Goal: Task Accomplishment & Management: Use online tool/utility

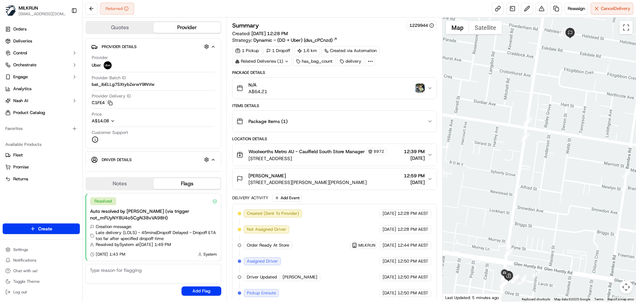
click at [351, 83] on div "N/A A$64.21" at bounding box center [332, 88] width 191 height 13
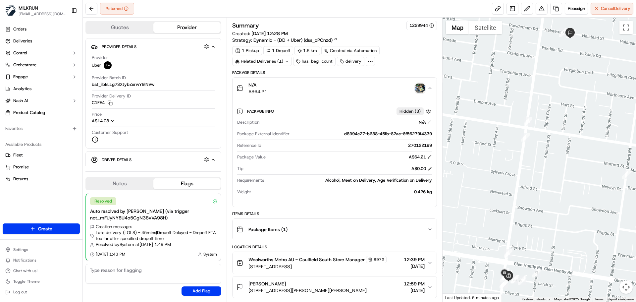
click at [422, 87] on img "button" at bounding box center [420, 88] width 9 height 9
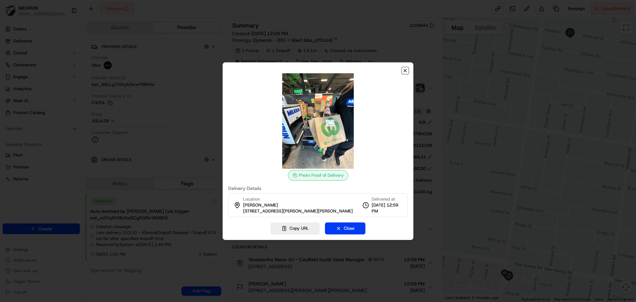
click at [406, 69] on icon "button" at bounding box center [405, 70] width 5 height 5
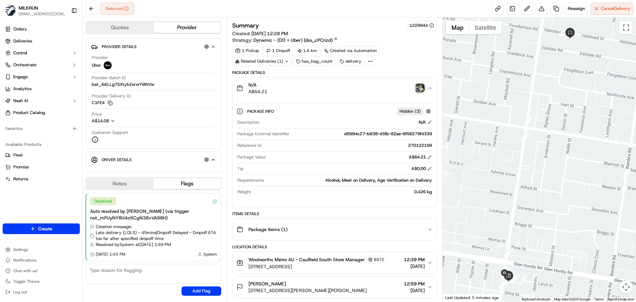
click at [401, 83] on div "N/A A$64.21" at bounding box center [332, 88] width 191 height 13
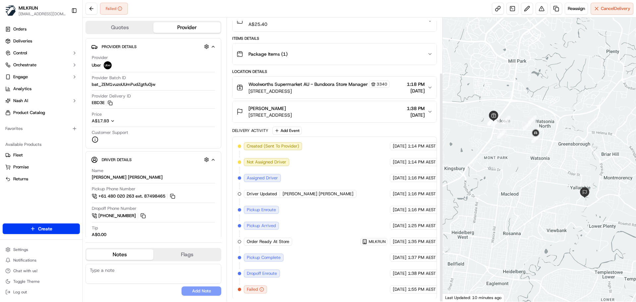
scroll to position [68, 0]
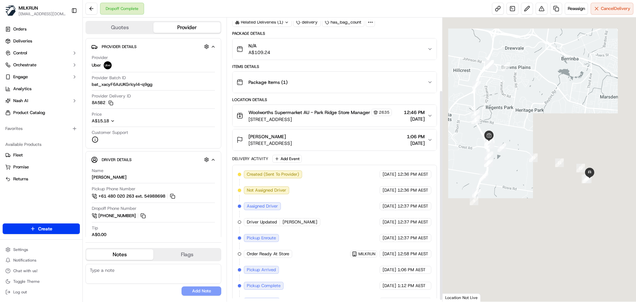
scroll to position [100, 0]
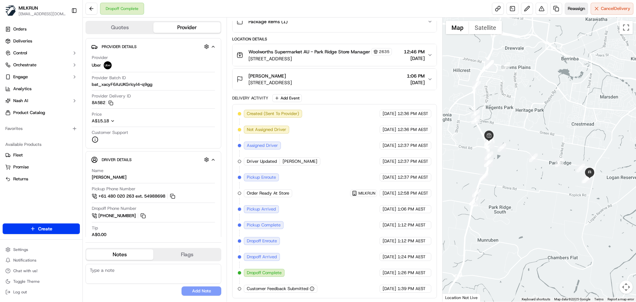
click at [573, 9] on span "Reassign" at bounding box center [576, 9] width 17 height 6
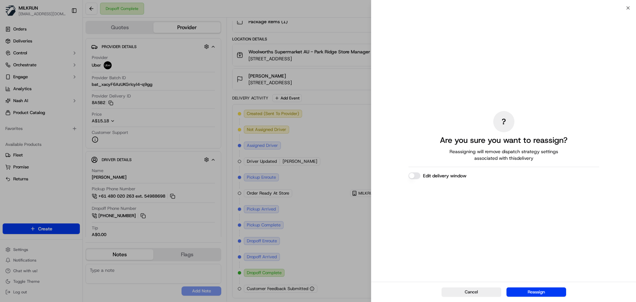
click at [413, 174] on button "Edit delivery window" at bounding box center [415, 175] width 12 height 7
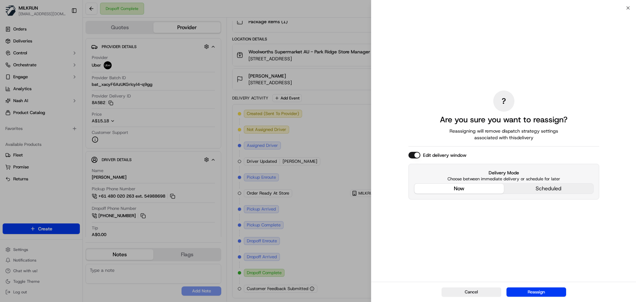
click at [466, 146] on div "? Are you sure you want to reassign? Reassigning will remove dispatch strategy …" at bounding box center [504, 144] width 191 height 271
click at [541, 295] on button "Reassign" at bounding box center [537, 291] width 60 height 9
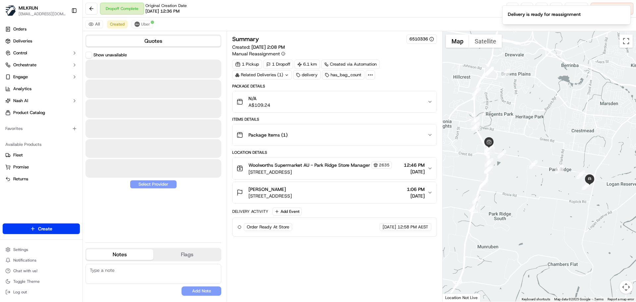
scroll to position [0, 0]
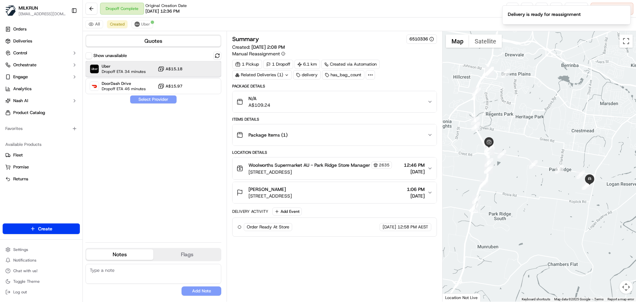
click at [141, 68] on span "Uber" at bounding box center [124, 66] width 44 height 5
click at [163, 100] on button "Assign Provider" at bounding box center [153, 99] width 47 height 8
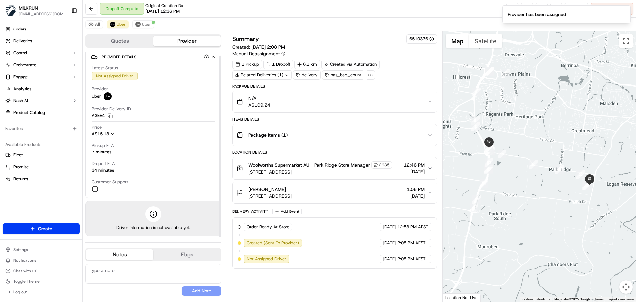
scroll to position [4, 0]
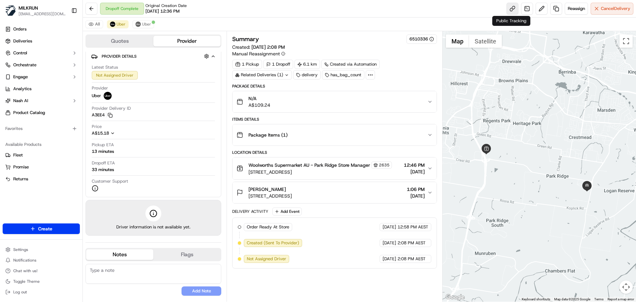
click at [509, 10] on link at bounding box center [513, 9] width 12 height 12
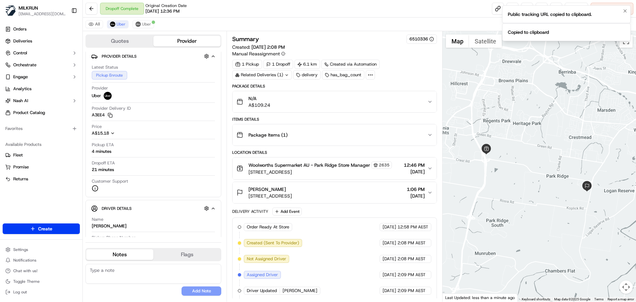
click at [554, 14] on div "Public tracking URL copied to clipboard." at bounding box center [550, 14] width 84 height 7
click at [530, 32] on div "Copied to clipboard" at bounding box center [528, 32] width 41 height 7
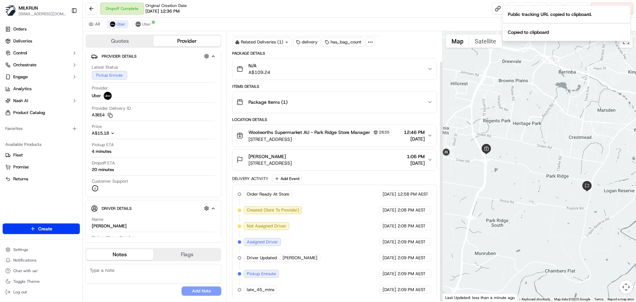
scroll to position [34, 0]
click at [452, 15] on div "Dropoff Complete Original Creation Date 09/19/2025 12:36 PM Reassign Cancel Del…" at bounding box center [360, 9] width 554 height 18
click at [456, 8] on div "Dropoff Complete Original Creation Date 09/19/2025 12:36 PM Reassign Cancel Del…" at bounding box center [360, 9] width 554 height 18
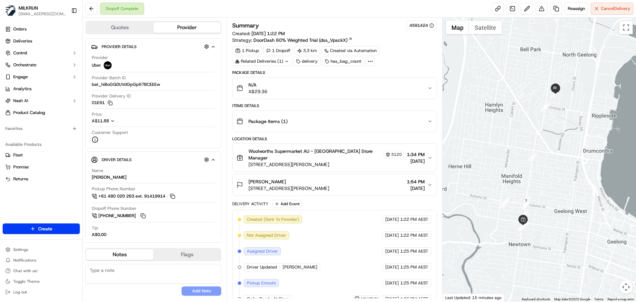
click at [384, 119] on div "Package Items ( 1 )" at bounding box center [332, 121] width 191 height 13
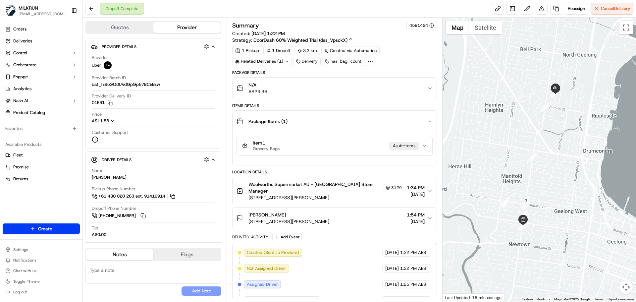
click at [429, 147] on button "Item 1 Grocery Bags 4 sub-item s" at bounding box center [334, 145] width 195 height 19
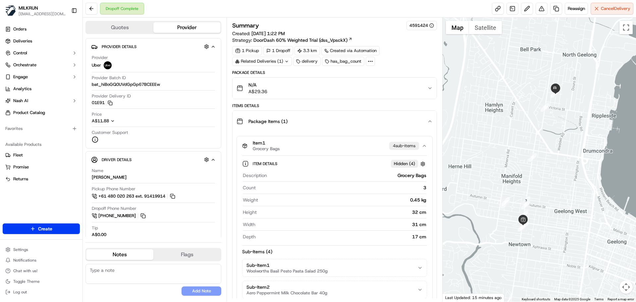
click at [429, 147] on button "Item 1 Grocery Bags 4 sub-item s" at bounding box center [334, 145] width 195 height 19
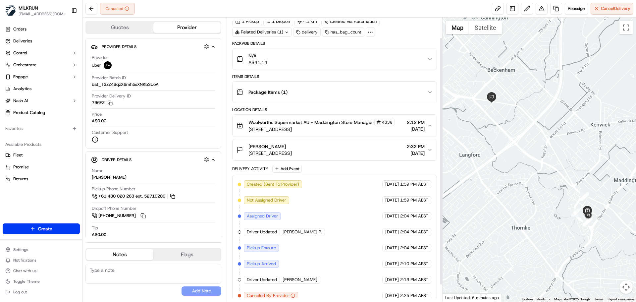
scroll to position [42, 0]
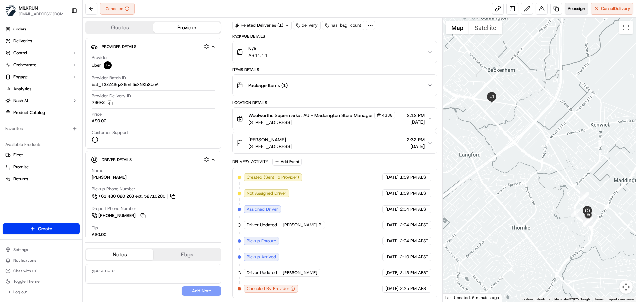
click at [571, 10] on span "Reassign" at bounding box center [576, 9] width 17 height 6
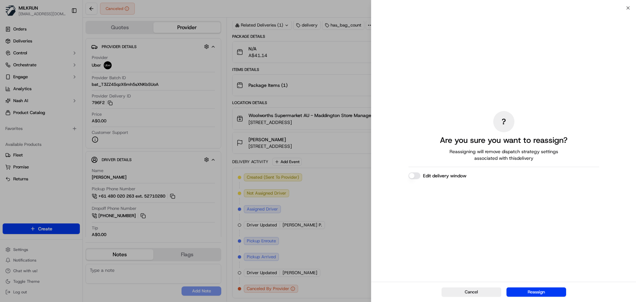
click at [417, 177] on button "Edit delivery window" at bounding box center [415, 175] width 12 height 7
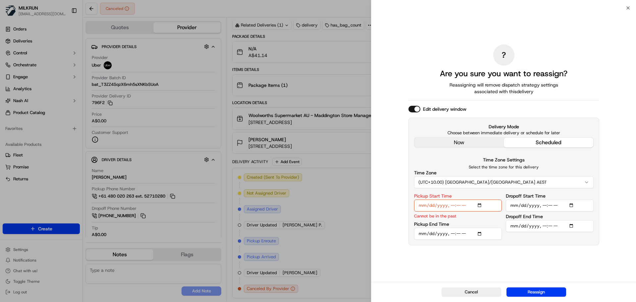
click at [478, 141] on div "? Are you sure you want to reassign? Reassigning will remove dispatch strategy …" at bounding box center [504, 144] width 191 height 271
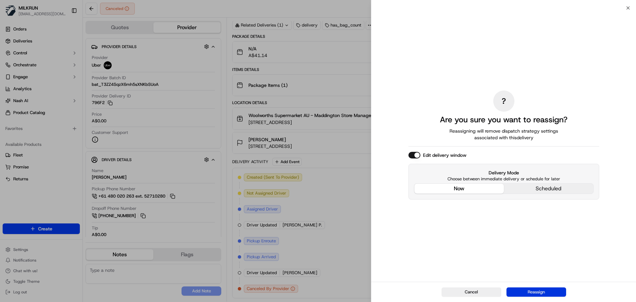
click at [554, 293] on button "Reassign" at bounding box center [537, 291] width 60 height 9
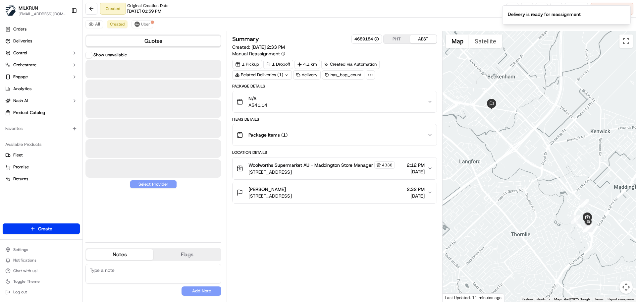
scroll to position [0, 0]
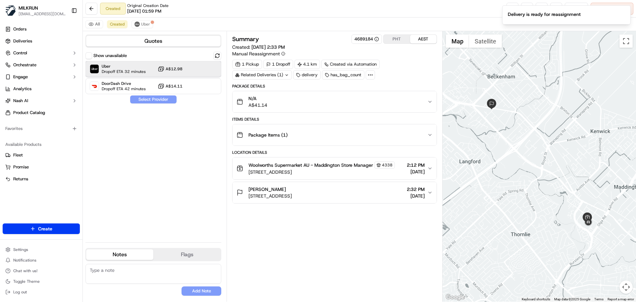
click at [190, 71] on div "Uber Dropoff ETA 32 minutes A$12.98" at bounding box center [154, 69] width 136 height 16
click at [152, 101] on button "Assign Provider" at bounding box center [153, 99] width 47 height 8
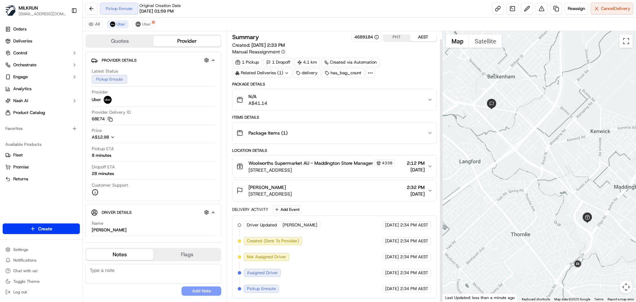
scroll to position [8, 0]
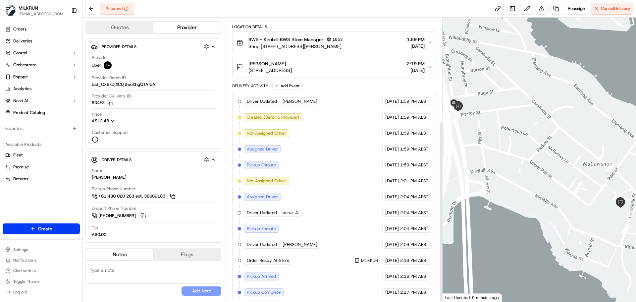
scroll to position [163, 0]
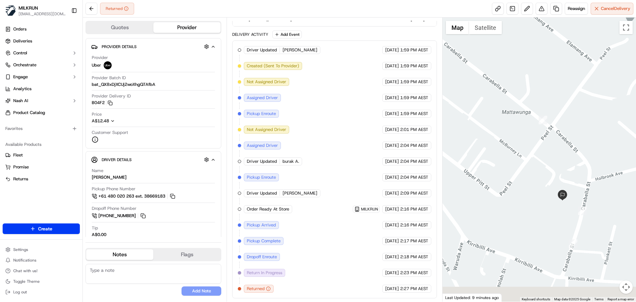
drag, startPoint x: 592, startPoint y: 227, endPoint x: 590, endPoint y: 172, distance: 55.1
click at [591, 174] on div at bounding box center [540, 160] width 194 height 284
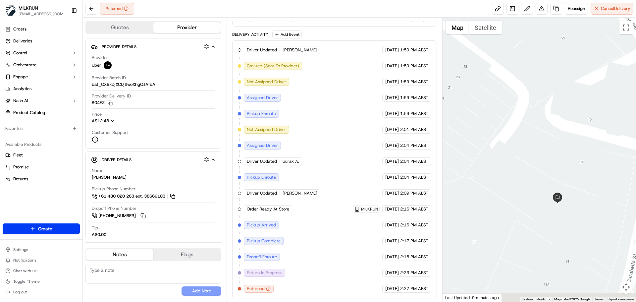
drag, startPoint x: 596, startPoint y: 226, endPoint x: 585, endPoint y: 176, distance: 51.6
click at [585, 176] on div at bounding box center [540, 160] width 194 height 284
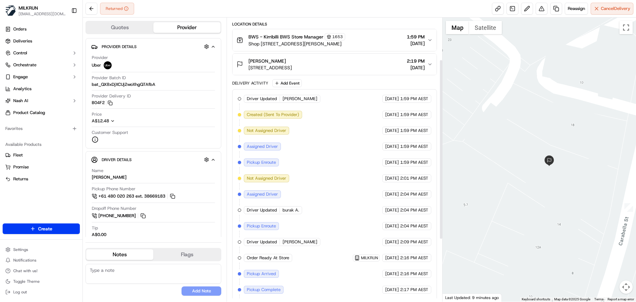
scroll to position [0, 0]
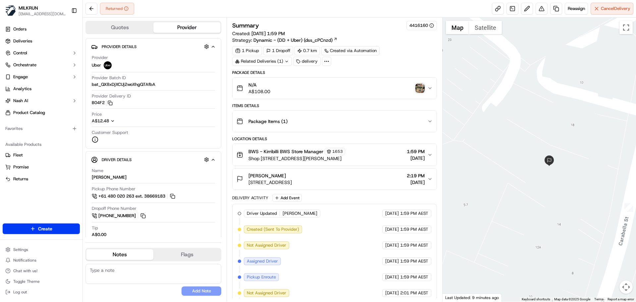
click at [420, 86] on img "button" at bounding box center [420, 88] width 9 height 9
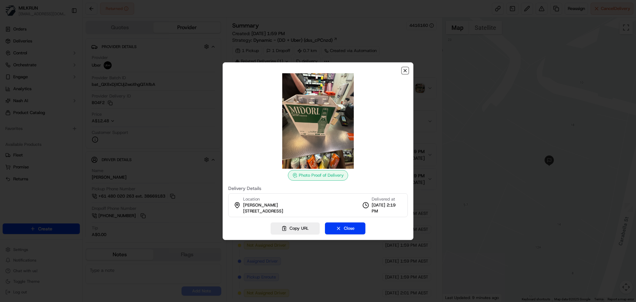
click at [403, 71] on icon "button" at bounding box center [405, 70] width 5 height 5
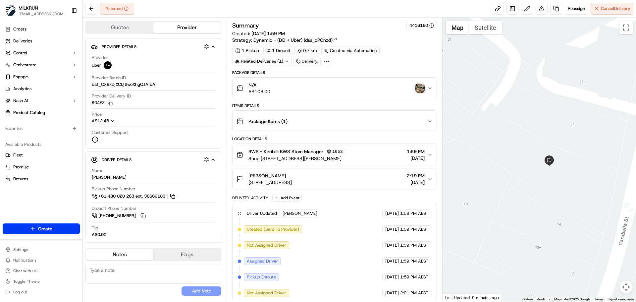
click at [388, 120] on div "Package Items ( 1 )" at bounding box center [332, 121] width 191 height 13
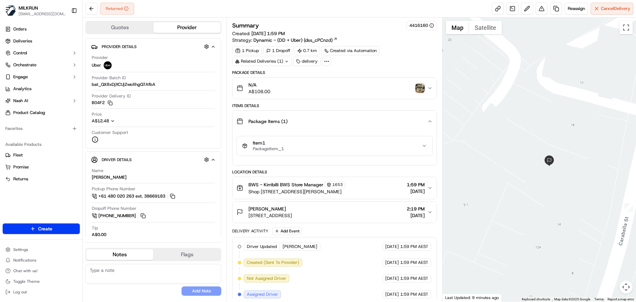
click at [388, 120] on div "Package Items ( 1 )" at bounding box center [332, 121] width 191 height 13
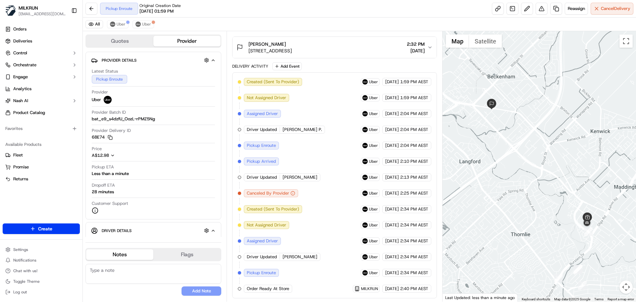
scroll to position [151, 0]
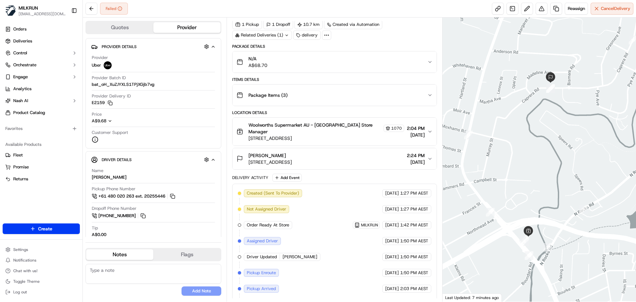
scroll to position [90, 0]
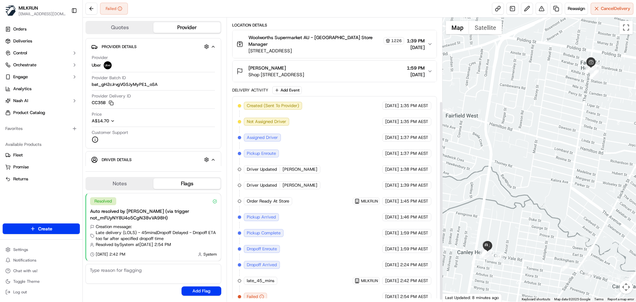
scroll to position [122, 0]
